Goal: Task Accomplishment & Management: Complete application form

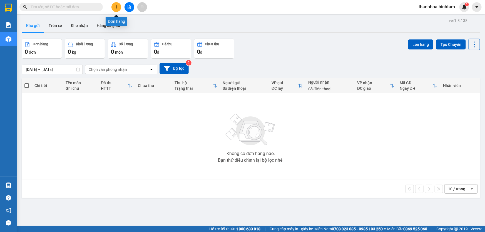
click at [117, 6] on icon "plus" at bounding box center [116, 7] width 4 height 4
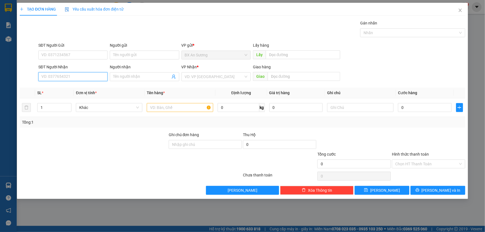
click at [84, 75] on input "SĐT Người Nhận" at bounding box center [72, 76] width 69 height 9
type input "0974530184"
click at [71, 88] on div "0974530184 - nhẫn 0399600607" at bounding box center [73, 88] width 63 height 6
type input "nhẫn 0399600607"
type input "ngã 3 qyán lát mộ đức"
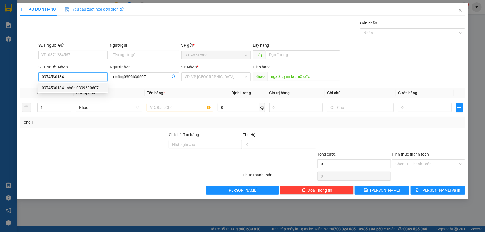
type input "240.000"
type input "0974530184"
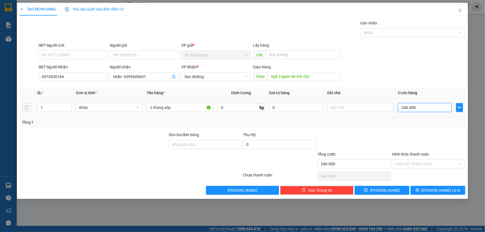
click at [423, 110] on input "240.000" at bounding box center [425, 107] width 54 height 9
type input "0"
type input "2"
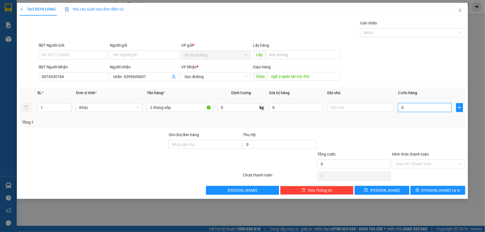
type input "2"
type input "02"
type input "25"
type input "025"
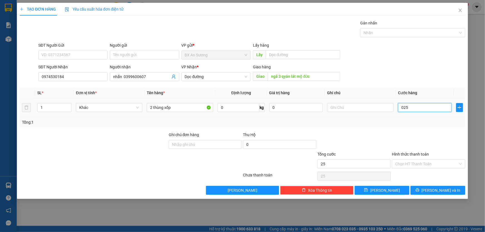
type input "250"
type input "0.250"
type input "2.500"
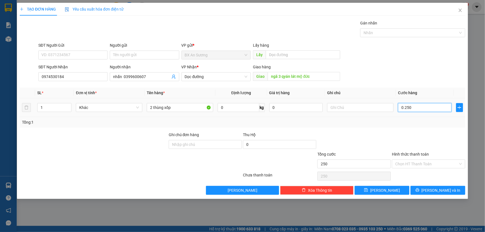
type input "02.500"
type input "25.000"
type input "025.000"
type input "250.000"
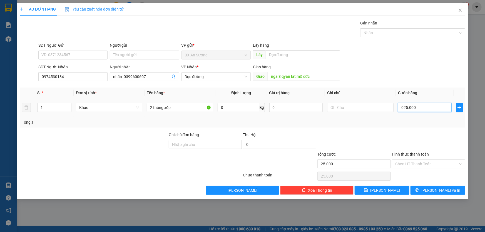
type input "250.000"
click at [440, 190] on span "[PERSON_NAME] và In" at bounding box center [440, 190] width 39 height 6
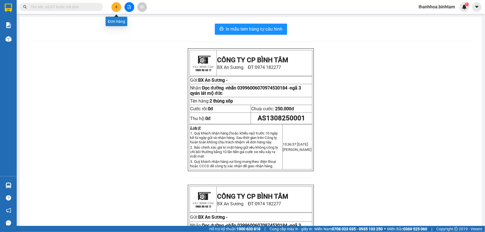
click at [119, 7] on button at bounding box center [116, 7] width 10 height 10
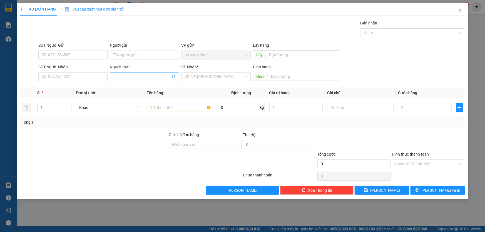
click at [121, 76] on input "Người nhận" at bounding box center [141, 77] width 57 height 6
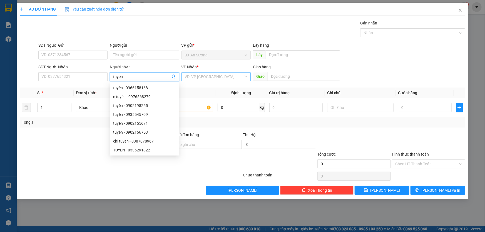
click at [246, 78] on div "VD: VP [GEOGRAPHIC_DATA]" at bounding box center [215, 76] width 69 height 9
type input "tuyen"
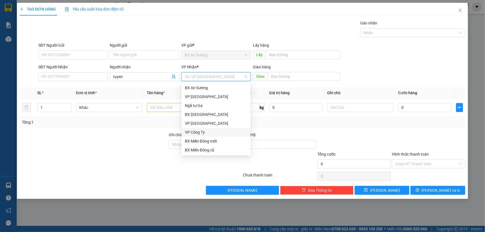
click at [204, 133] on div "VP Công Ty" at bounding box center [216, 132] width 63 height 6
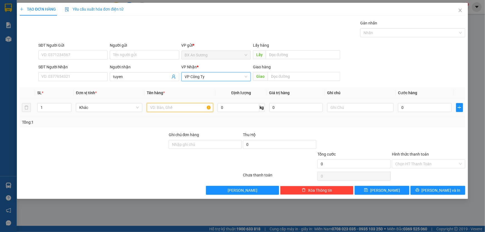
click at [168, 109] on input "text" at bounding box center [180, 107] width 66 height 9
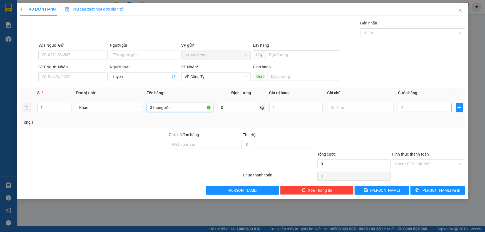
type input "3 thung xốp"
click at [417, 106] on input "0" at bounding box center [425, 107] width 54 height 9
type input "3"
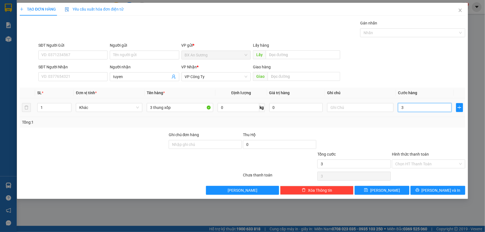
type input "30"
type input "300"
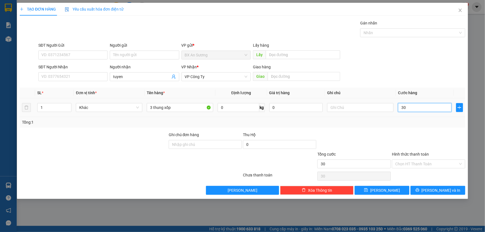
type input "300"
type input "3.000"
type input "30.000"
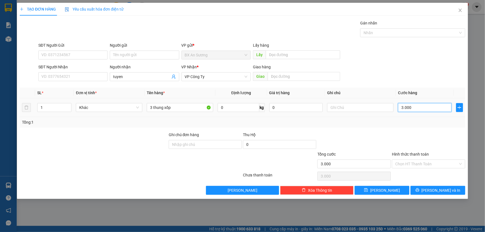
type input "30.000"
type input "300.000"
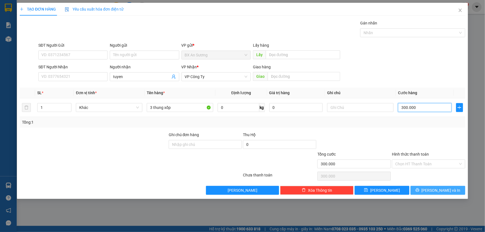
type input "300.000"
click at [432, 188] on button "[PERSON_NAME] và In" at bounding box center [437, 190] width 55 height 9
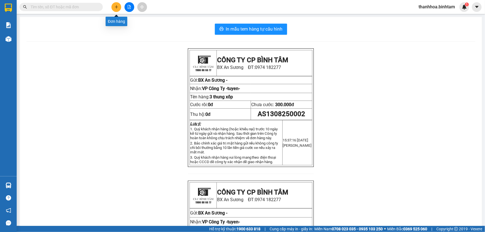
click at [118, 6] on icon "plus" at bounding box center [116, 7] width 4 height 4
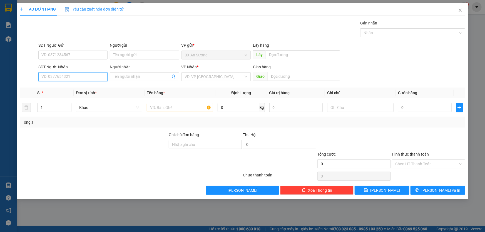
click at [97, 76] on input "SĐT Người Nhận" at bounding box center [72, 76] width 69 height 9
type input "0985978036"
click at [83, 88] on div "0985978036 - phúc" at bounding box center [73, 88] width 63 height 6
type input "phúc"
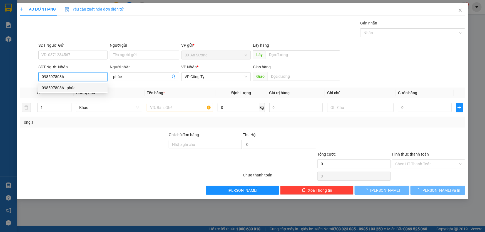
type input "500.000"
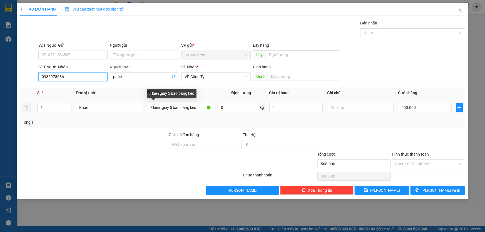
type input "0985978036"
click at [201, 107] on input "7 kien giay 5 bao băng keo" at bounding box center [180, 107] width 66 height 9
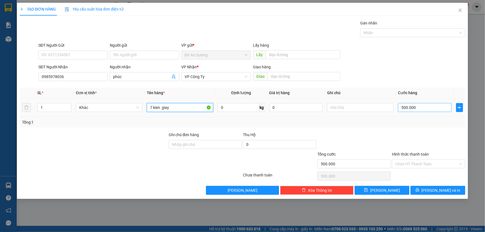
type input "7 kien giay"
click at [419, 108] on input "500.000" at bounding box center [425, 107] width 54 height 9
type input "0"
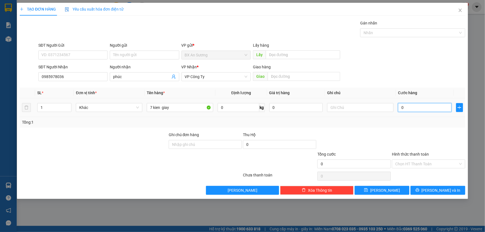
type input "3"
type input "03"
type input "35"
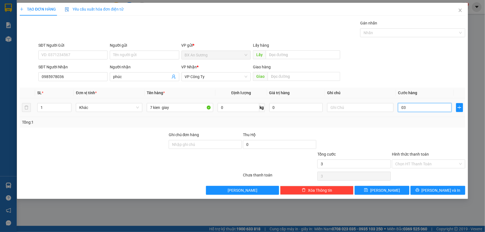
type input "035"
type input "350"
type input "0.350"
type input "3.500"
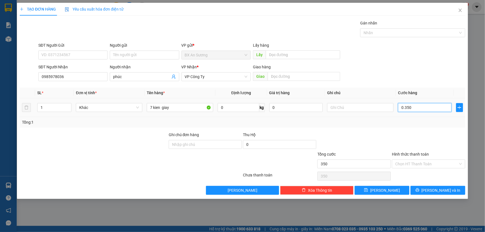
type input "3.500"
type input "03.500"
type input "35.000"
type input "035.000"
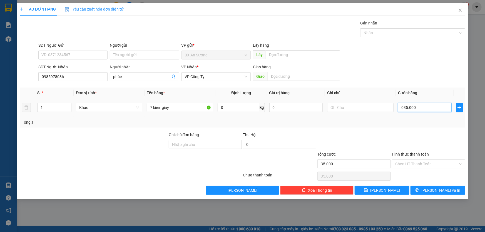
type input "350.000"
click at [419, 190] on icon "printer" at bounding box center [417, 190] width 4 height 4
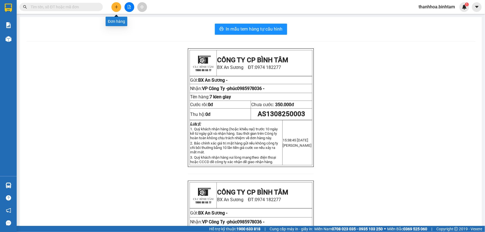
click at [116, 6] on icon "plus" at bounding box center [116, 7] width 4 height 4
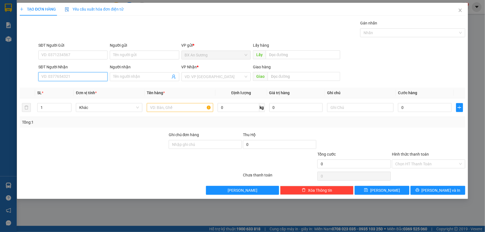
click at [99, 77] on input "SĐT Người Nhận" at bounding box center [72, 76] width 69 height 9
type input "0942097067"
click at [139, 78] on input "Người nhận" at bounding box center [141, 77] width 57 height 6
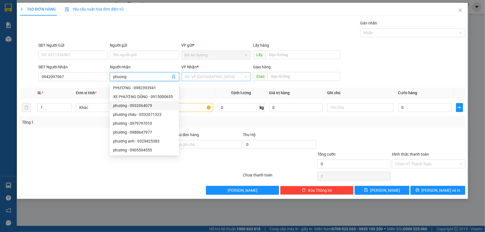
click at [247, 78] on div "VD: VP [GEOGRAPHIC_DATA]" at bounding box center [215, 76] width 69 height 9
type input "phuong"
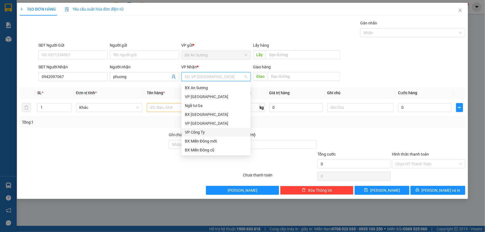
click at [199, 134] on div "VP Công Ty" at bounding box center [216, 132] width 63 height 6
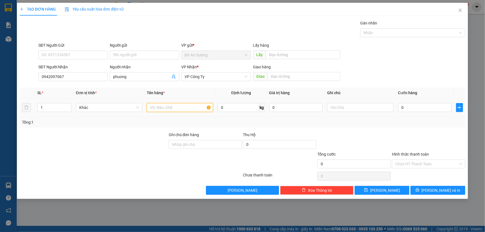
click at [170, 107] on input "text" at bounding box center [180, 107] width 66 height 9
type input "2 bao xanh 1 bao trang nhỏ"
click at [408, 108] on input "0" at bounding box center [425, 107] width 54 height 9
type input "2"
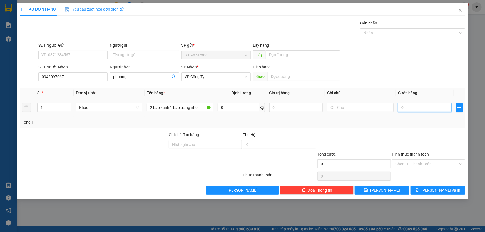
type input "2"
type input "20"
type input "200"
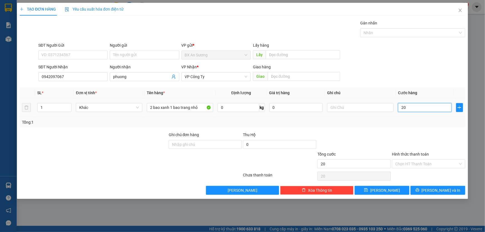
type input "200"
type input "2.000"
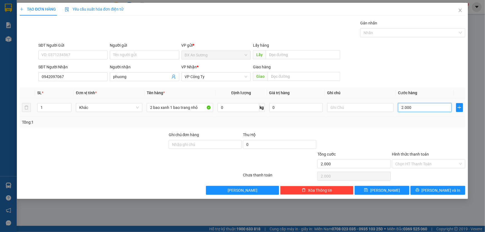
type input "20.000"
type input "200.000"
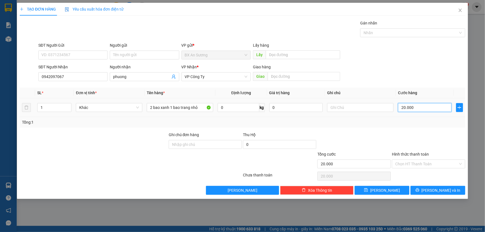
type input "200.000"
click at [431, 190] on button "[PERSON_NAME] và In" at bounding box center [437, 190] width 55 height 9
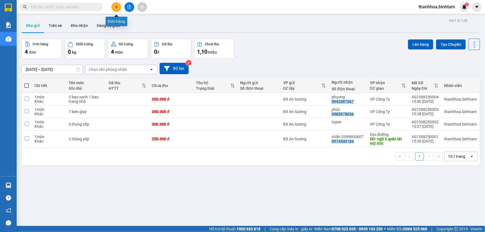
click at [117, 9] on button at bounding box center [116, 7] width 10 height 10
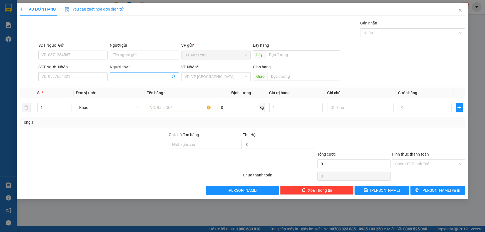
click at [123, 76] on input "Người nhận" at bounding box center [141, 77] width 57 height 6
click at [247, 76] on div "VD: VP [GEOGRAPHIC_DATA]" at bounding box center [215, 76] width 69 height 9
type input "4 tra câu"
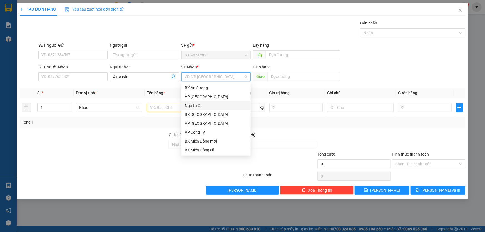
click at [250, 108] on div "Ngã tư Ga" at bounding box center [215, 105] width 69 height 9
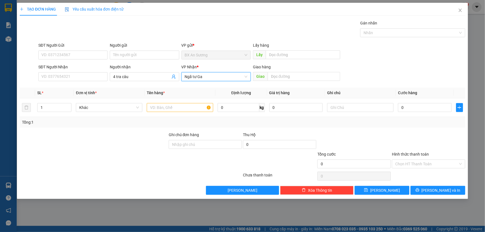
click at [244, 75] on span "Ngã tư Ga" at bounding box center [216, 77] width 63 height 8
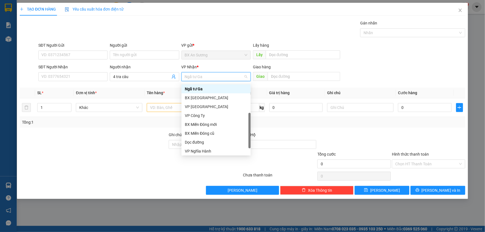
scroll to position [18, 0]
drag, startPoint x: 250, startPoint y: 108, endPoint x: 243, endPoint y: 153, distance: 45.5
click at [243, 153] on div "BX An Sương VP Tân Bình Ngã tư Ga BX [GEOGRAPHIC_DATA] VP [GEOGRAPHIC_DATA] VP …" at bounding box center [215, 118] width 69 height 71
click at [211, 141] on div "Dọc đường" at bounding box center [216, 141] width 63 height 6
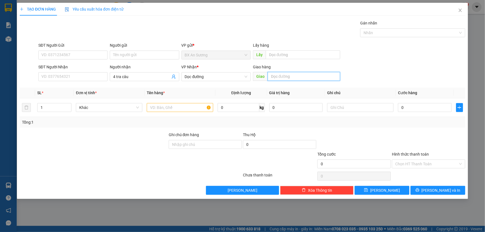
click at [299, 74] on input "text" at bounding box center [304, 76] width 73 height 9
type input "duc pho"
click at [173, 107] on input "text" at bounding box center [180, 107] width 66 height 9
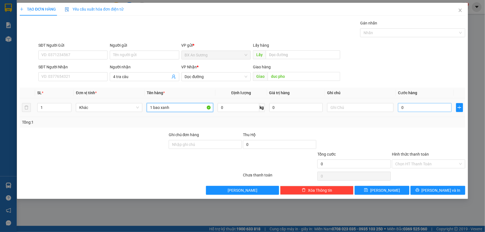
type input "1 bao xanh"
click at [433, 110] on input "0" at bounding box center [425, 107] width 54 height 9
type input "2"
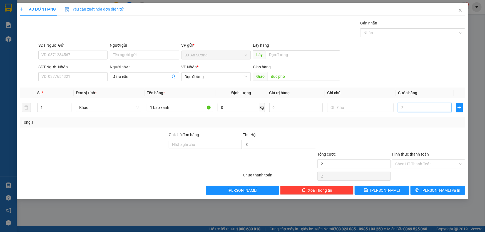
type input "20"
type input "200"
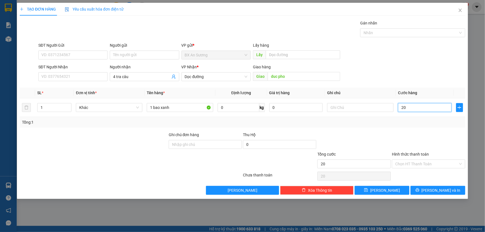
type input "200"
type input "2.000"
type input "20.000"
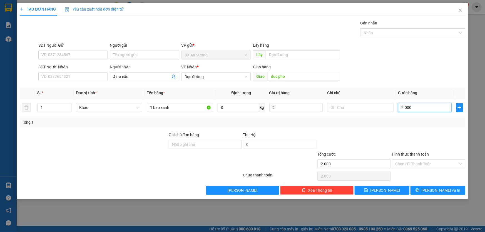
type input "20.000"
type input "200.000"
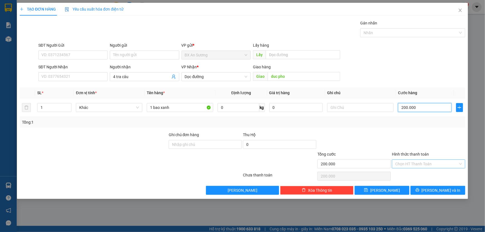
type input "200.000"
click at [453, 161] on input "Hình thức thanh toán" at bounding box center [426, 164] width 63 height 8
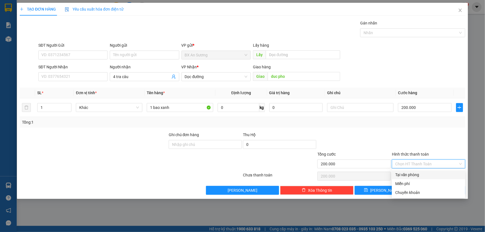
click at [431, 174] on div "Tại văn phòng" at bounding box center [428, 175] width 67 height 6
type input "0"
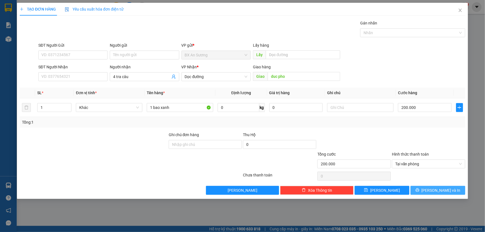
click at [437, 188] on span "[PERSON_NAME] và In" at bounding box center [440, 190] width 39 height 6
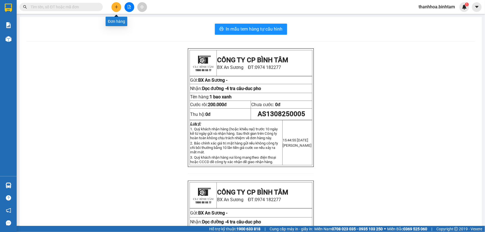
click at [113, 6] on button at bounding box center [116, 7] width 10 height 10
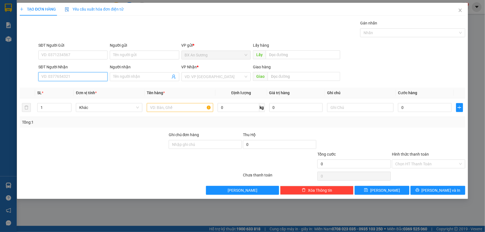
click at [84, 79] on input "SĐT Người Nhận" at bounding box center [72, 76] width 69 height 9
type input "0971896979"
click at [81, 87] on div "0971896979 - [PERSON_NAME]" at bounding box center [73, 88] width 63 height 6
type input "vương"
type input "cây xăng thach trụ"
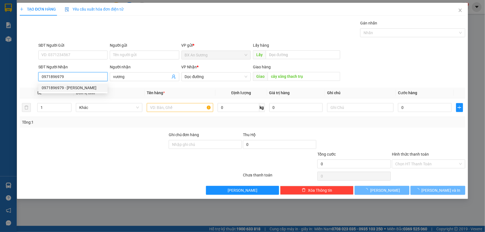
type input "200.000"
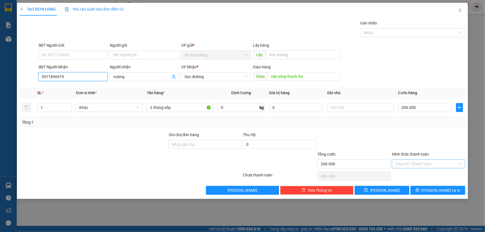
click at [458, 164] on div "Chọn HT Thanh Toán" at bounding box center [428, 163] width 73 height 9
type input "0971896979"
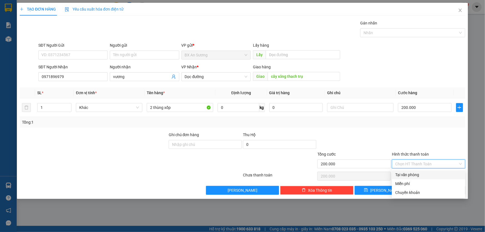
click at [445, 178] on div "Tại văn phòng" at bounding box center [428, 174] width 73 height 9
type input "0"
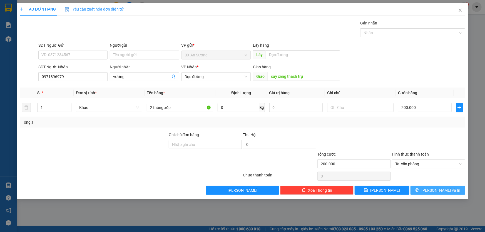
click at [445, 188] on span "[PERSON_NAME] và In" at bounding box center [440, 190] width 39 height 6
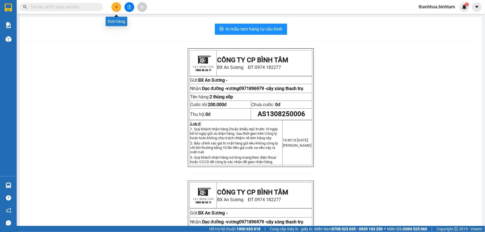
click at [114, 6] on icon "plus" at bounding box center [116, 7] width 4 height 4
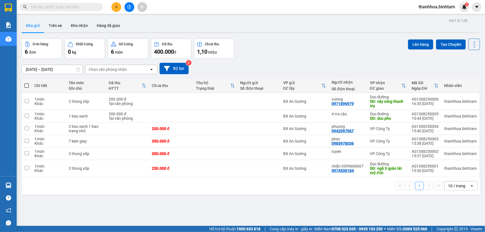
click at [118, 5] on icon "plus" at bounding box center [116, 7] width 4 height 4
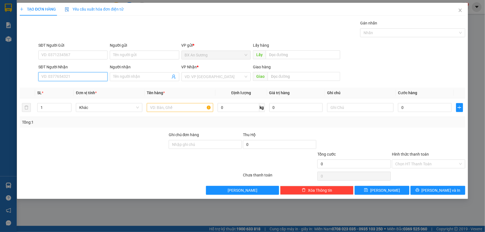
click at [80, 76] on input "SĐT Người Nhận" at bounding box center [72, 76] width 69 height 9
type input "0776200276"
click at [138, 80] on span at bounding box center [144, 76] width 69 height 9
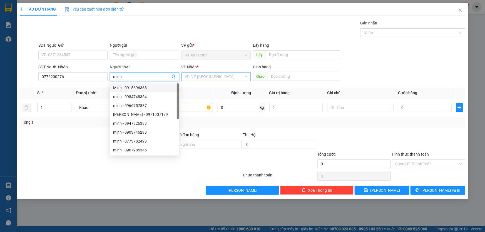
click at [245, 77] on div "VD: VP [GEOGRAPHIC_DATA]" at bounding box center [215, 76] width 69 height 9
type input "minh"
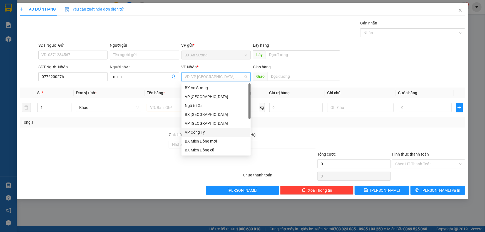
click at [203, 133] on div "VP Công Ty" at bounding box center [216, 132] width 63 height 6
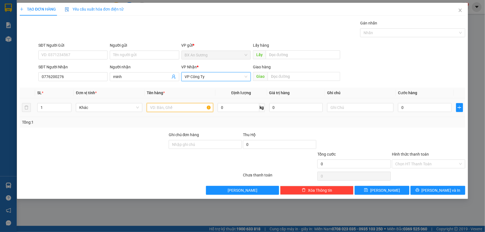
click at [179, 107] on input "text" at bounding box center [180, 107] width 66 height 9
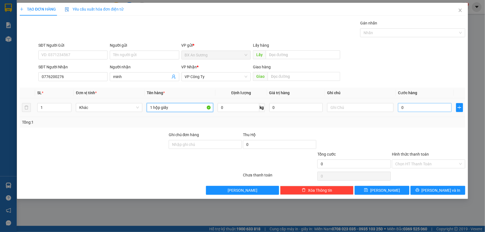
type input "1 hộp giấy"
click at [406, 105] on input "0" at bounding box center [425, 107] width 54 height 9
type input "4"
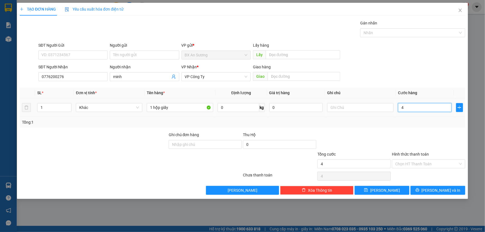
type input "40"
type input "400"
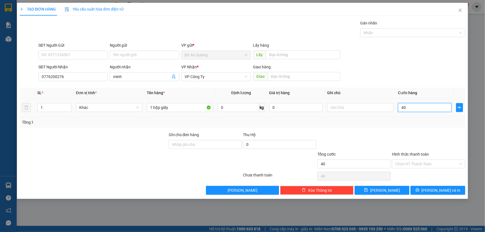
type input "400"
type input "4.000"
type input "40.000"
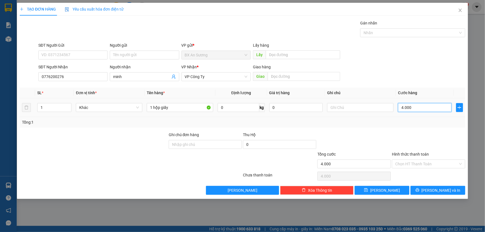
type input "40.000"
click at [453, 190] on button "[PERSON_NAME] và In" at bounding box center [437, 190] width 55 height 9
